Goal: Transaction & Acquisition: Obtain resource

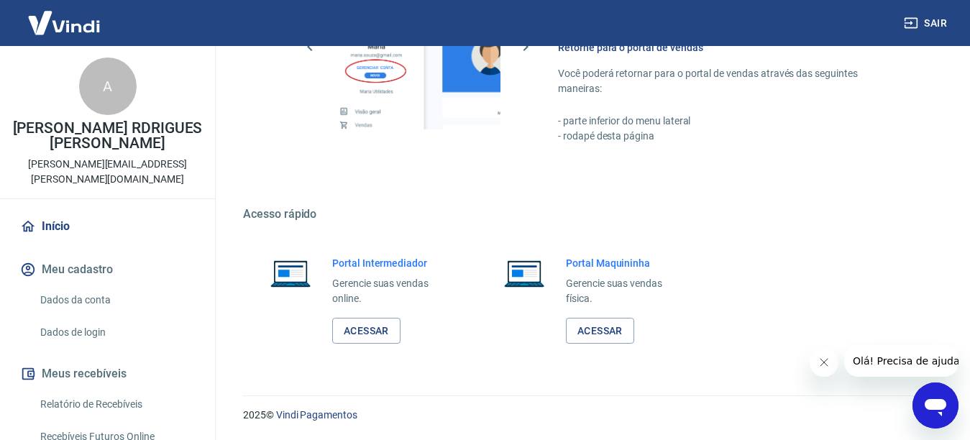
click at [81, 390] on link "Relatório de Recebíveis" at bounding box center [116, 404] width 163 height 29
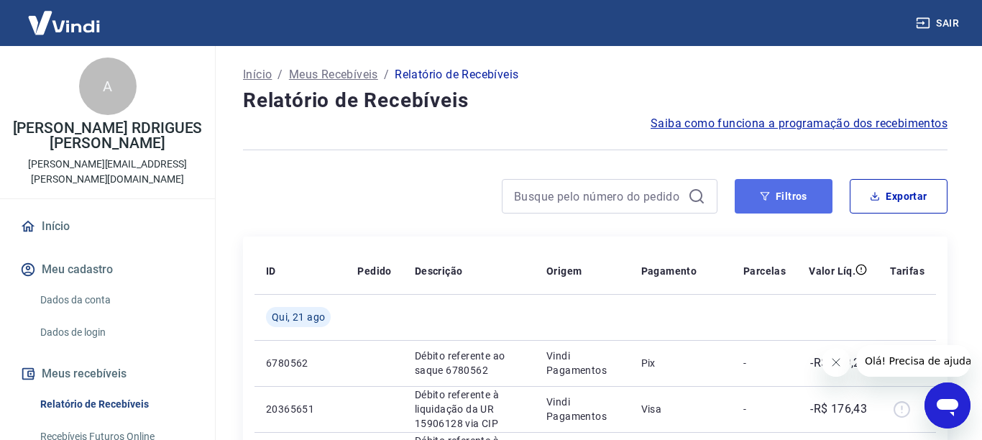
click at [777, 191] on button "Filtros" at bounding box center [784, 196] width 98 height 35
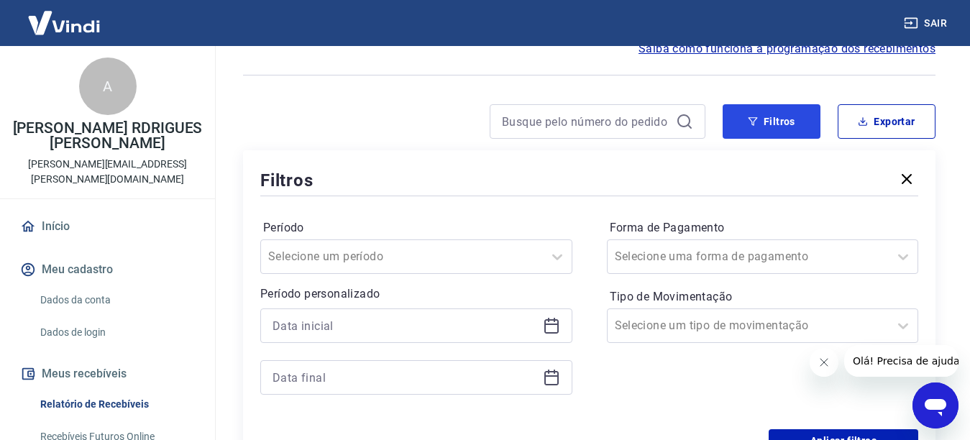
scroll to position [144, 0]
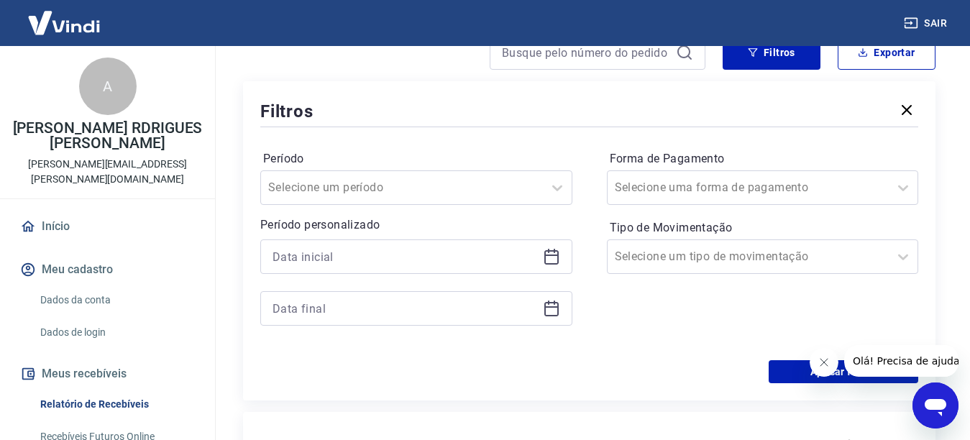
click at [544, 248] on icon at bounding box center [551, 256] width 17 height 17
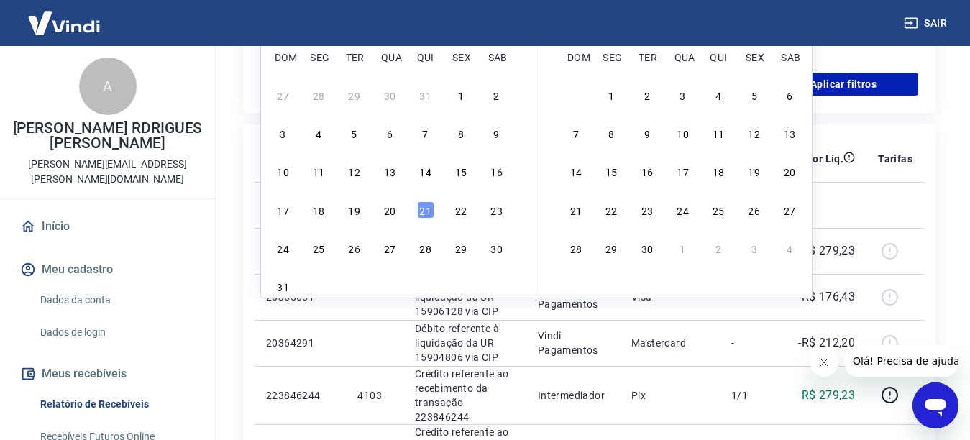
scroll to position [360, 0]
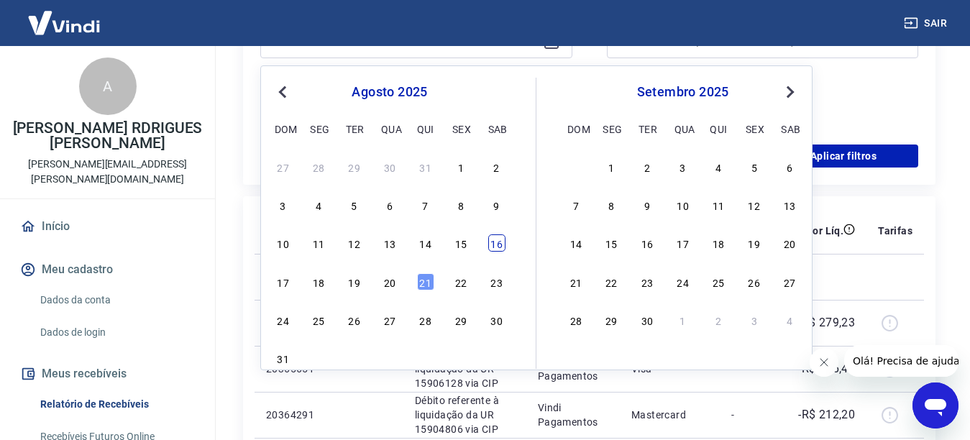
click at [493, 240] on div "16" at bounding box center [496, 242] width 17 height 17
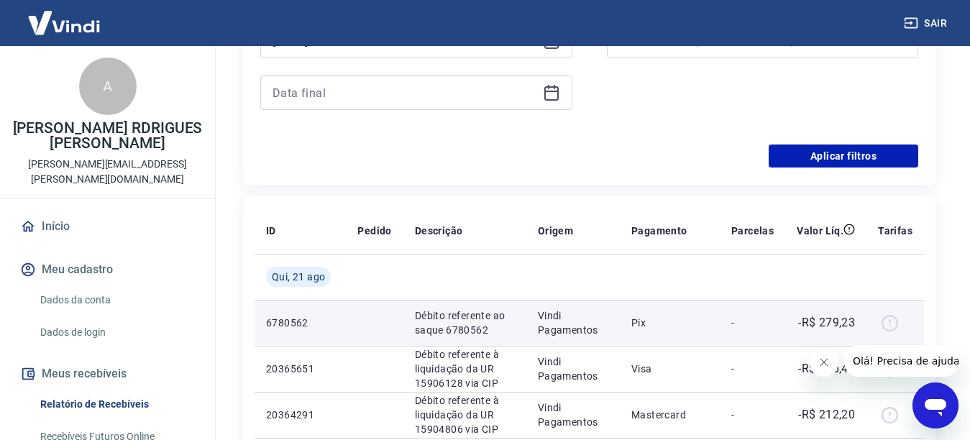
type input "[DATE]"
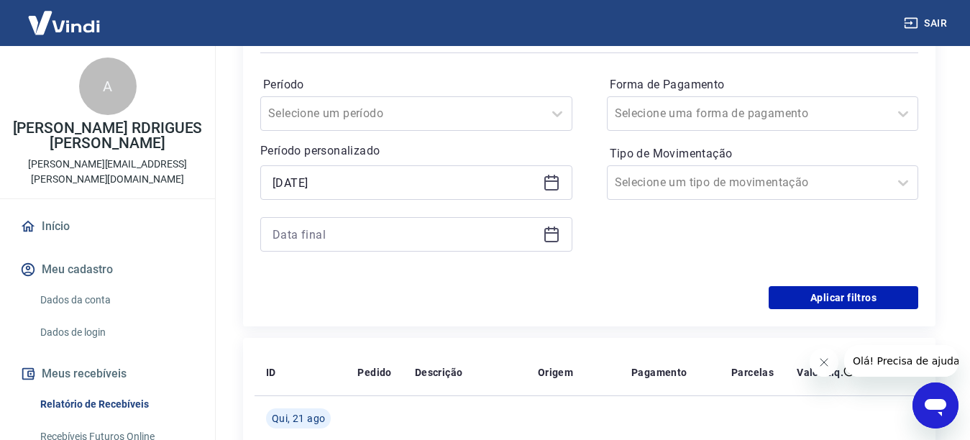
scroll to position [216, 0]
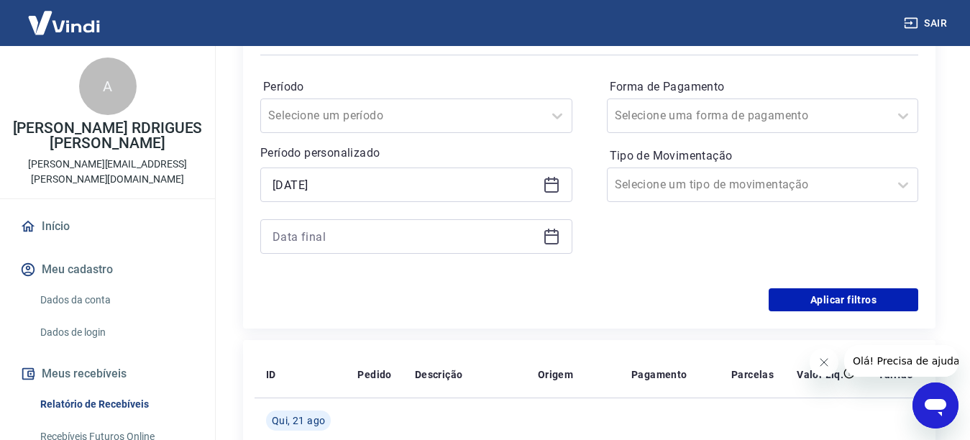
click at [553, 229] on icon at bounding box center [551, 236] width 17 height 17
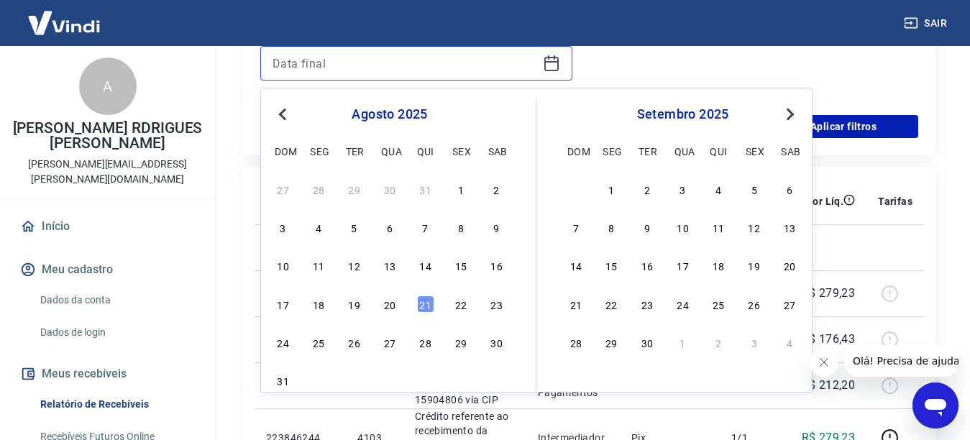
scroll to position [432, 0]
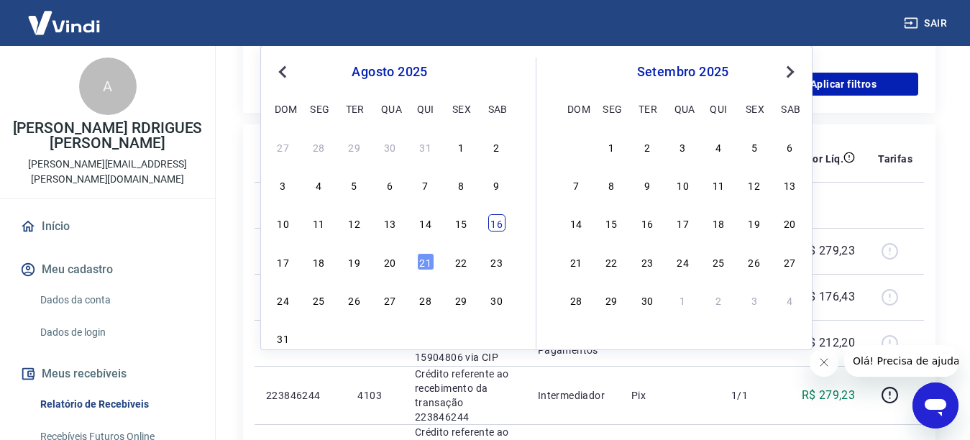
click at [498, 224] on div "16" at bounding box center [496, 222] width 17 height 17
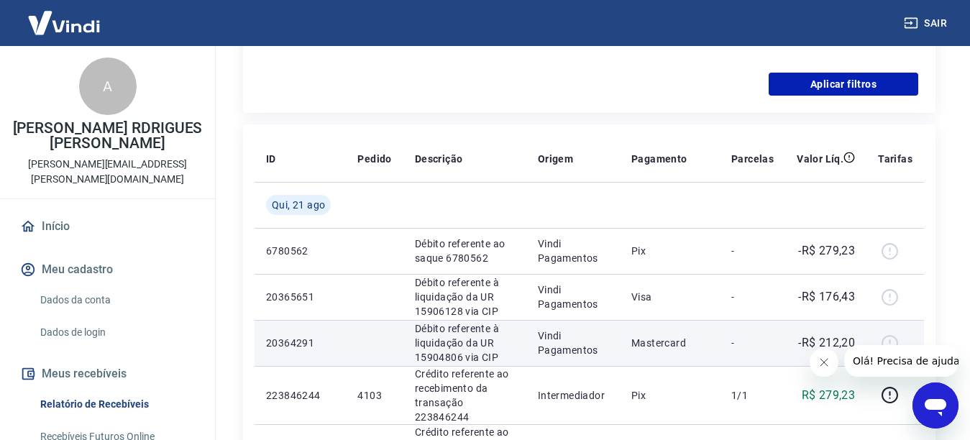
type input "[DATE]"
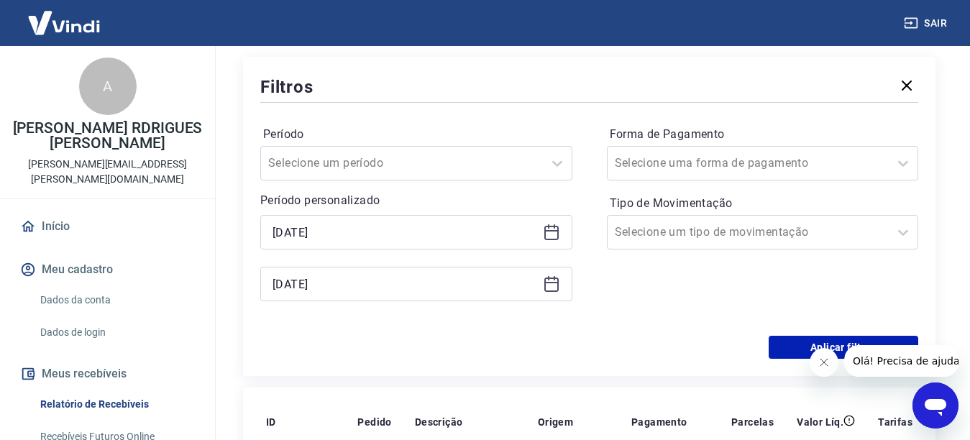
scroll to position [144, 0]
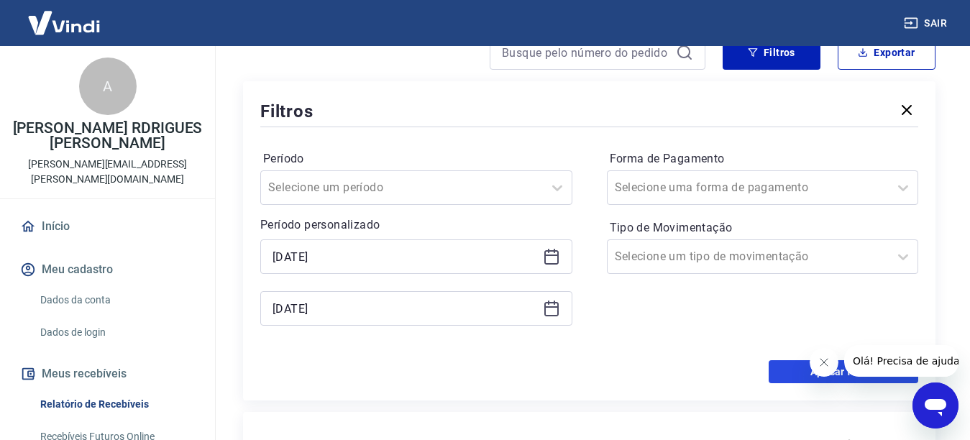
click at [771, 370] on button "Aplicar filtros" at bounding box center [844, 371] width 150 height 23
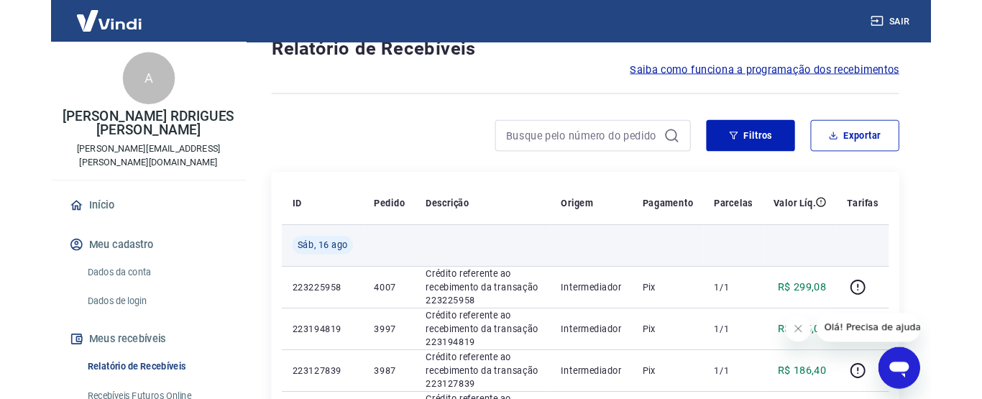
scroll to position [72, 0]
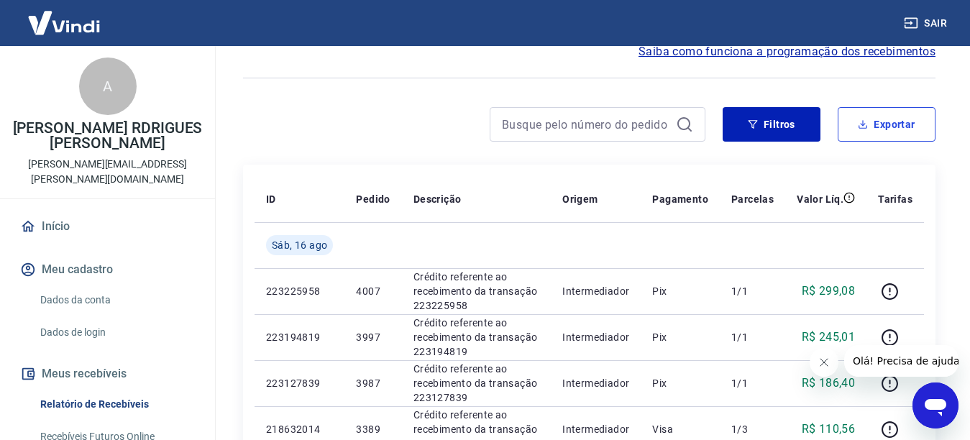
click at [892, 126] on button "Exportar" at bounding box center [887, 124] width 98 height 35
type input "[DATE]"
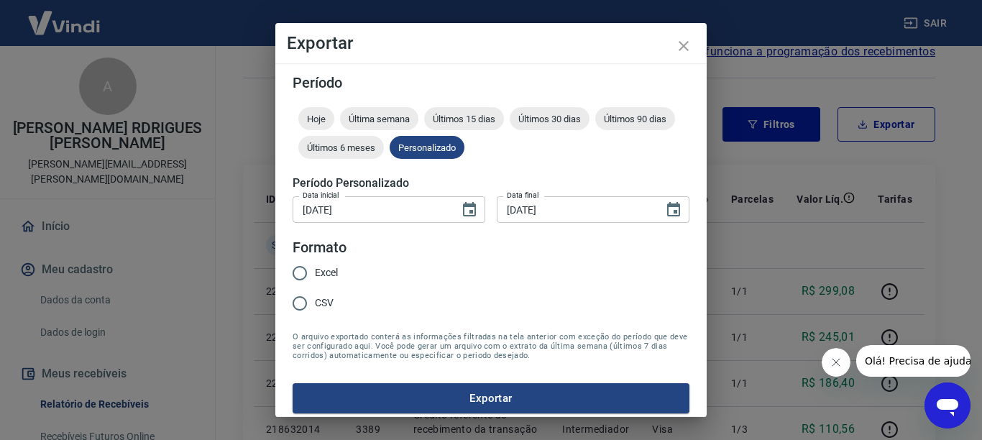
click at [296, 270] on input "Excel" at bounding box center [300, 273] width 30 height 30
radio input "true"
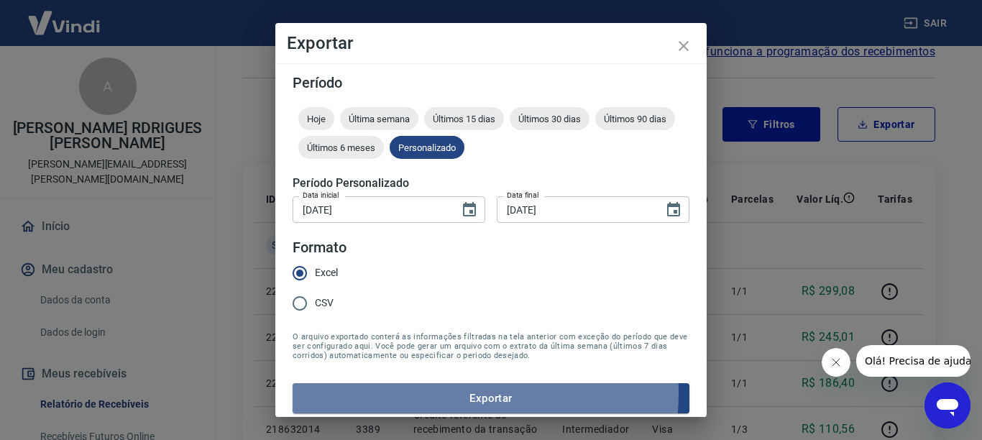
click at [432, 395] on button "Exportar" at bounding box center [491, 398] width 397 height 30
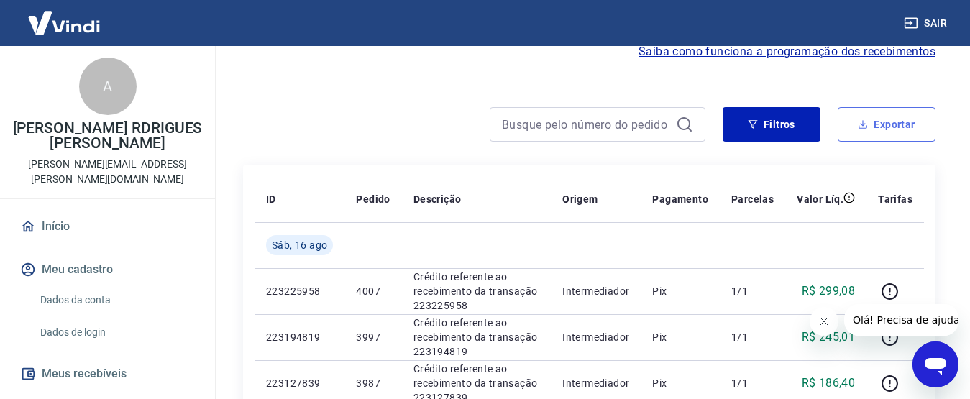
click at [859, 120] on icon "button" at bounding box center [863, 124] width 10 height 10
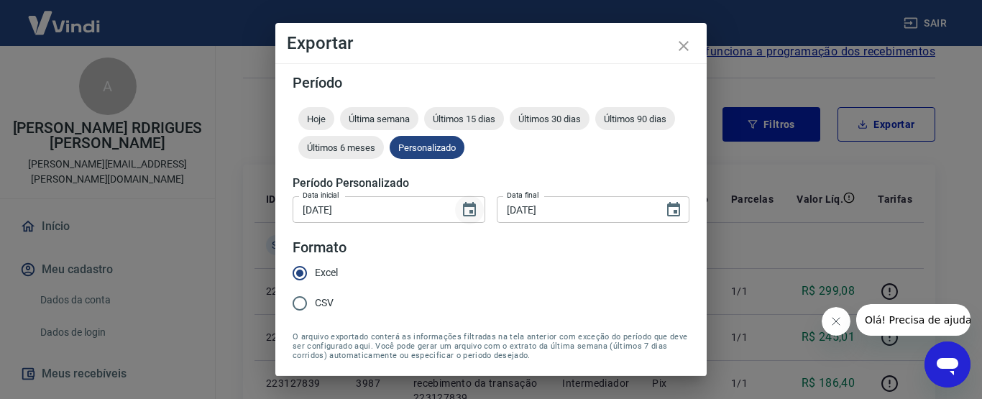
click at [468, 211] on icon "Choose date, selected date is 16 de ago de 2025" at bounding box center [469, 209] width 17 height 17
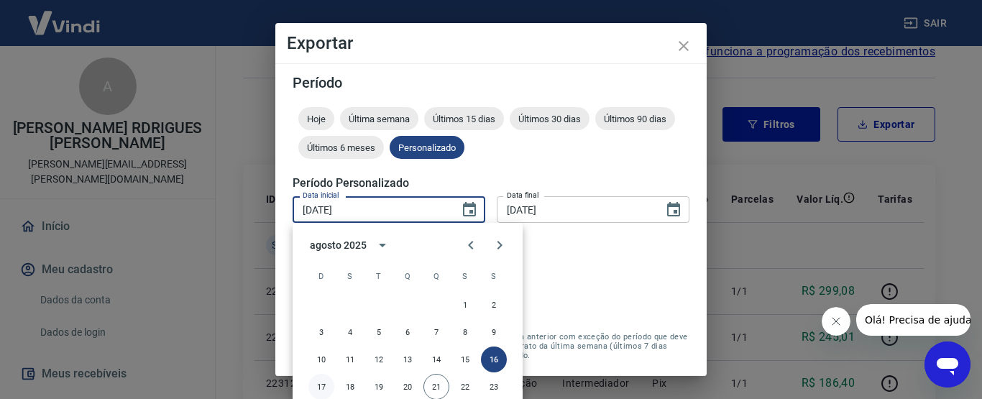
click at [317, 383] on button "17" at bounding box center [322, 387] width 26 height 26
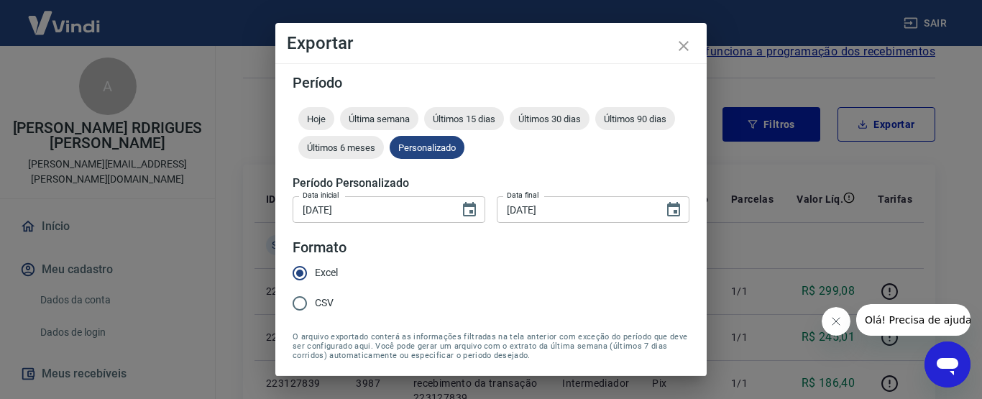
type input "[DATE]"
click at [665, 217] on icon "Choose date, selected date is 16 de ago de 2025" at bounding box center [673, 209] width 17 height 17
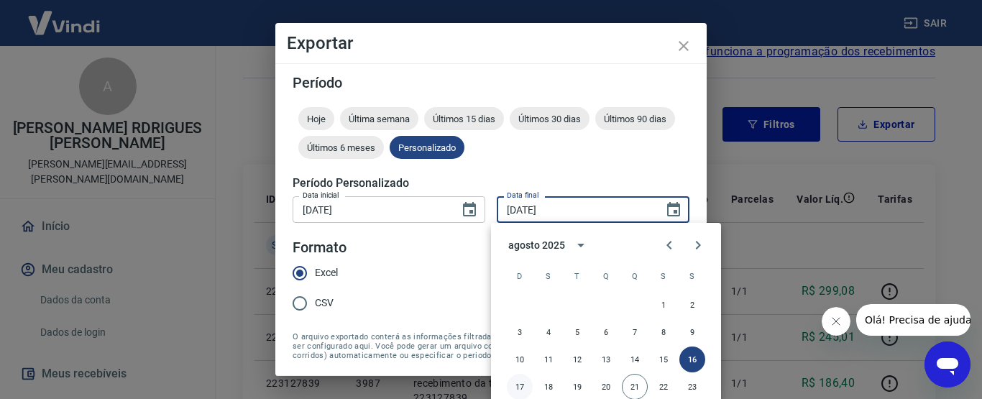
click at [520, 392] on button "17" at bounding box center [520, 387] width 26 height 26
type input "[DATE]"
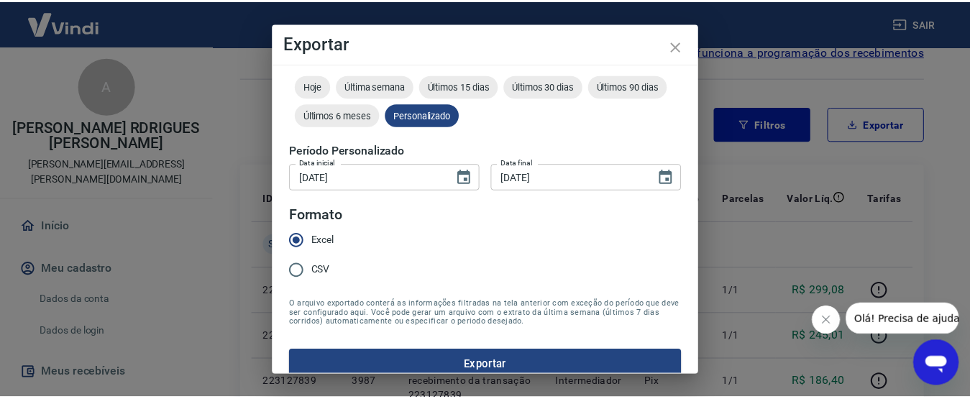
scroll to position [50, 0]
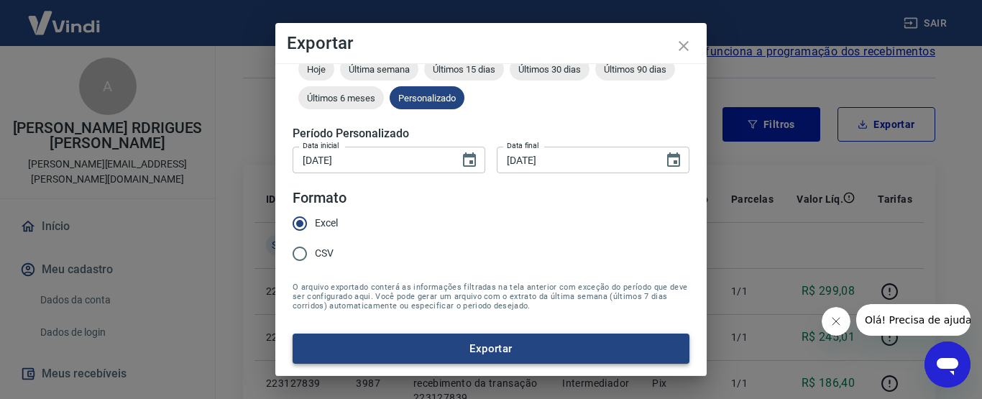
click at [529, 344] on button "Exportar" at bounding box center [491, 349] width 397 height 30
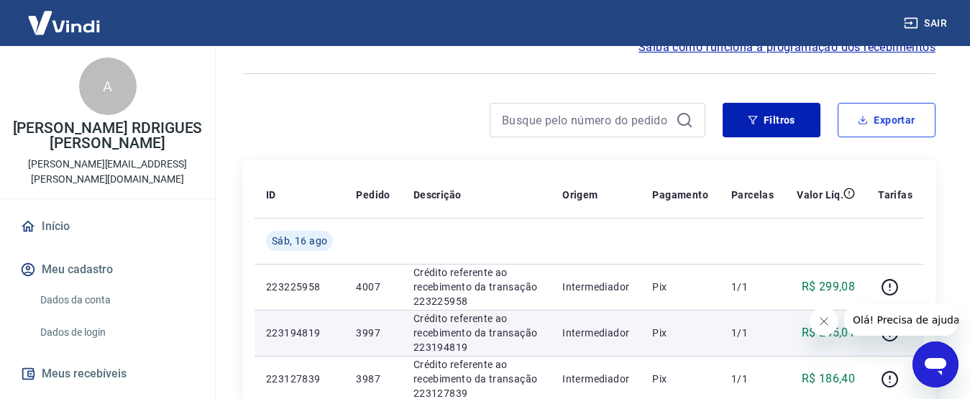
scroll to position [0, 0]
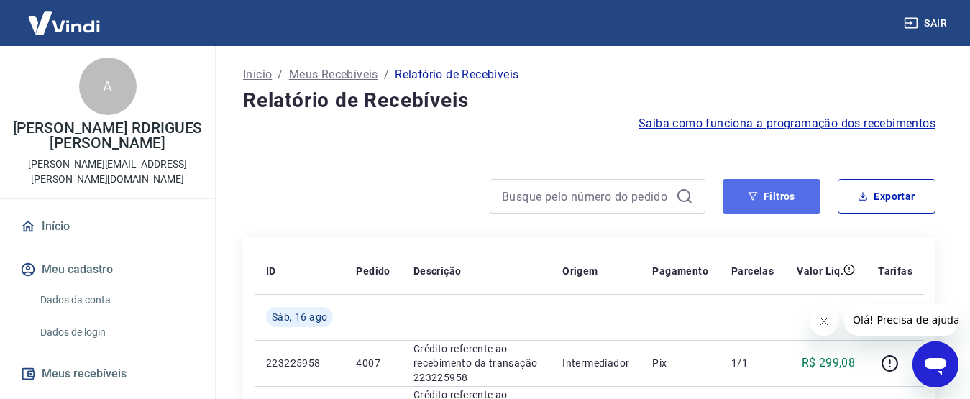
click at [793, 205] on button "Filtros" at bounding box center [772, 196] width 98 height 35
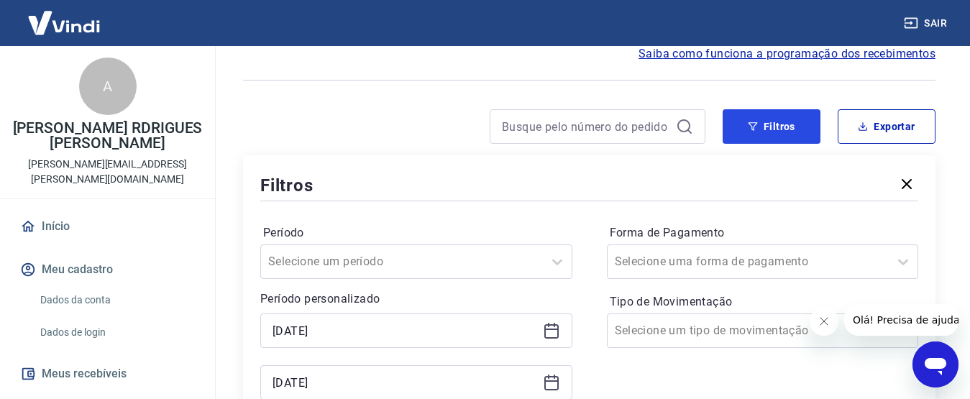
scroll to position [216, 0]
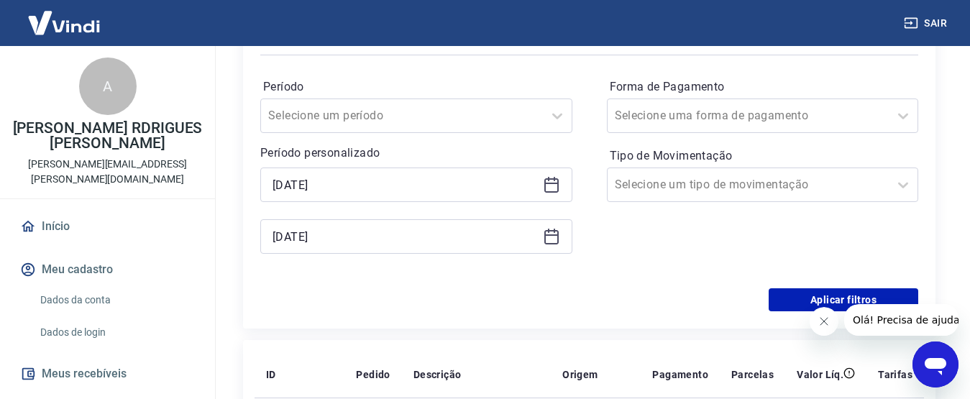
click at [547, 170] on div "[DATE]" at bounding box center [416, 185] width 312 height 35
click at [549, 205] on div "[DATE] [DATE]" at bounding box center [416, 211] width 312 height 86
click at [549, 191] on icon at bounding box center [551, 185] width 14 height 14
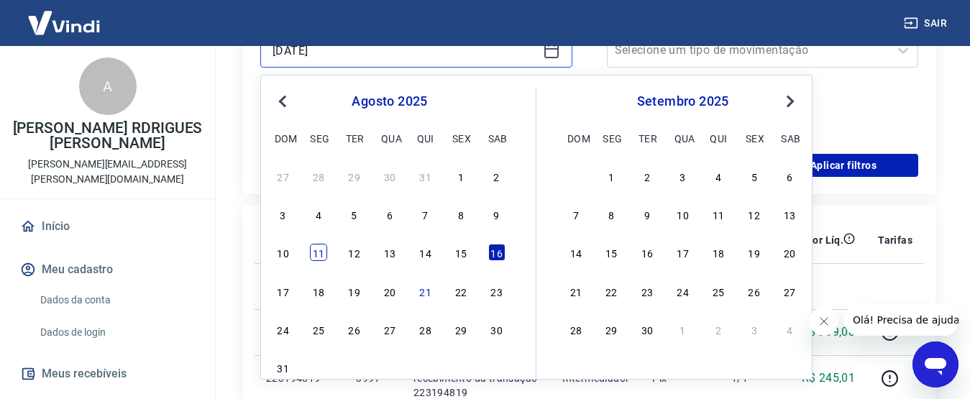
scroll to position [360, 0]
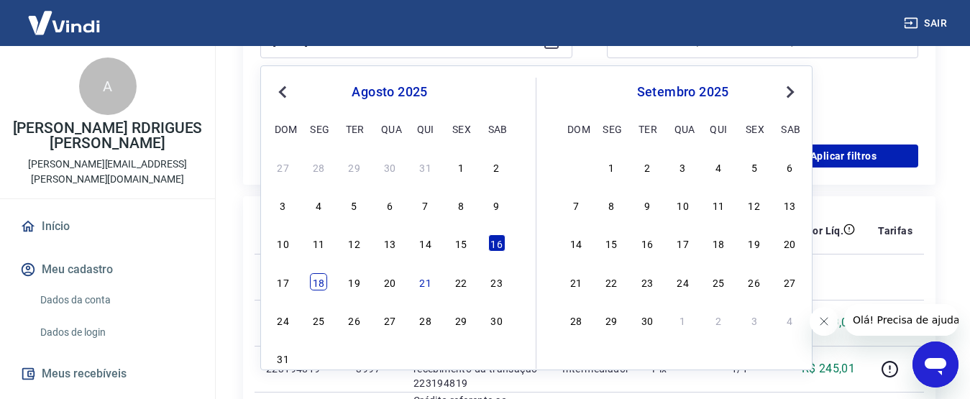
click at [327, 285] on div "18" at bounding box center [318, 281] width 17 height 17
type input "[DATE]"
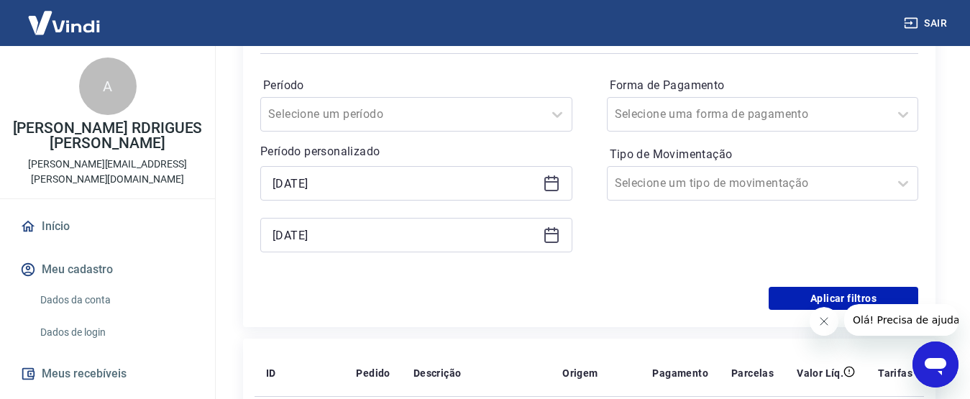
scroll to position [216, 0]
click at [559, 237] on icon at bounding box center [551, 236] width 17 height 17
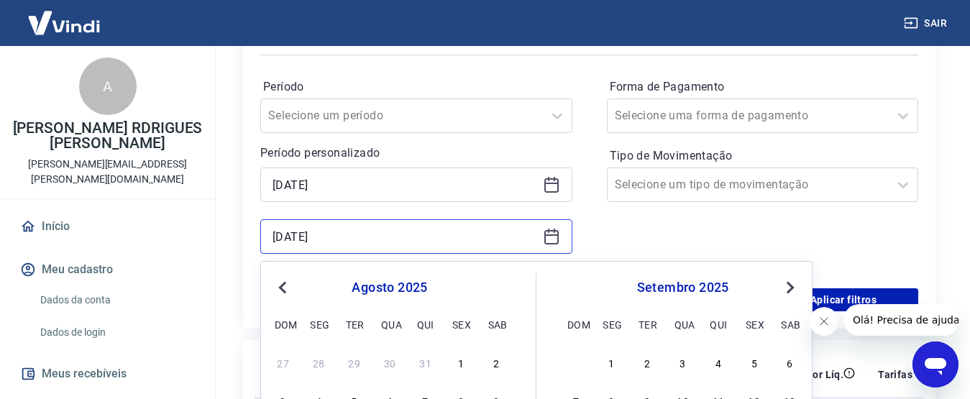
scroll to position [503, 0]
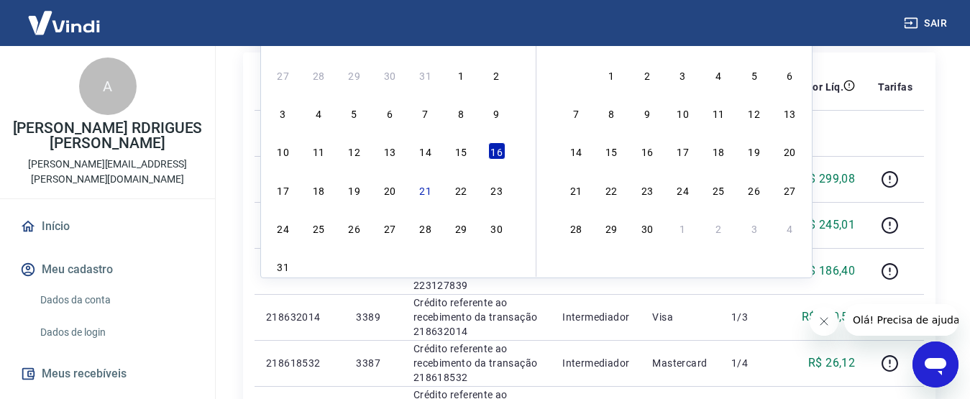
click at [328, 192] on div "17 18 19 20 21 22 23" at bounding box center [390, 189] width 234 height 21
click at [325, 193] on div "18" at bounding box center [318, 189] width 17 height 17
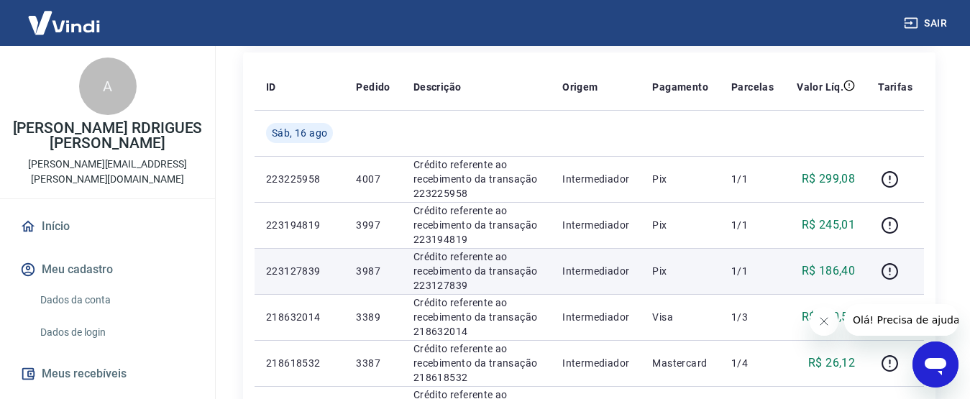
type input "[DATE]"
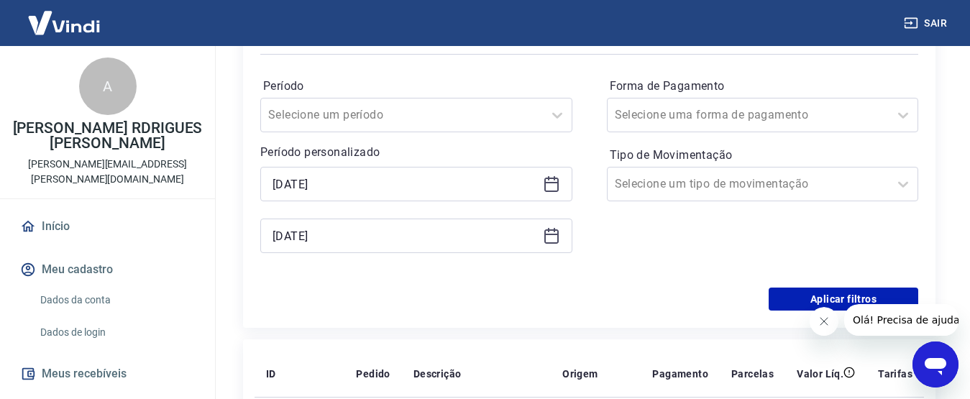
scroll to position [216, 0]
click at [770, 296] on button "Aplicar filtros" at bounding box center [844, 299] width 150 height 23
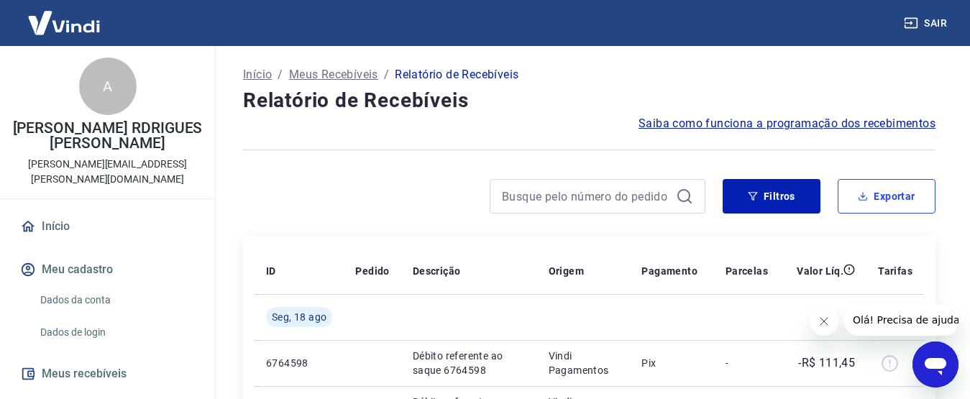
click at [857, 203] on button "Exportar" at bounding box center [887, 196] width 98 height 35
type input "[DATE]"
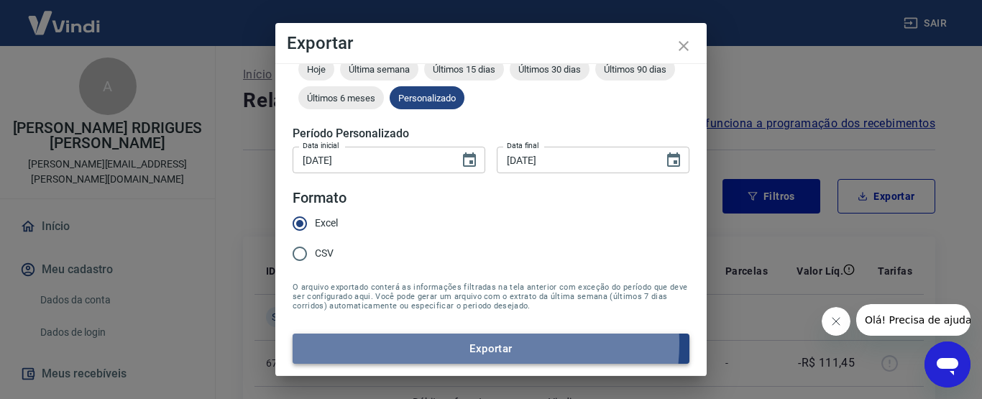
click at [480, 344] on button "Exportar" at bounding box center [491, 349] width 397 height 30
